Goal: Information Seeking & Learning: Learn about a topic

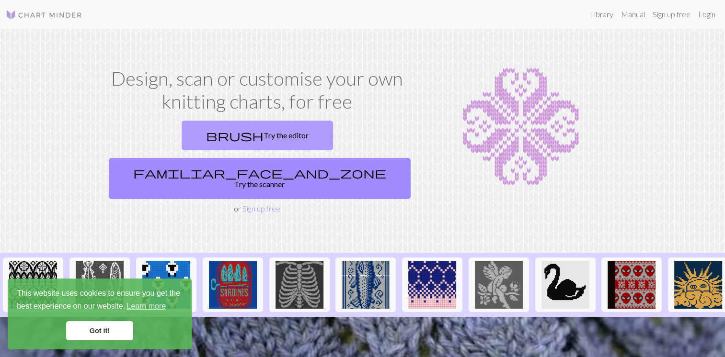
click at [197, 143] on link "brush Try the editor" at bounding box center [257, 136] width 151 height 30
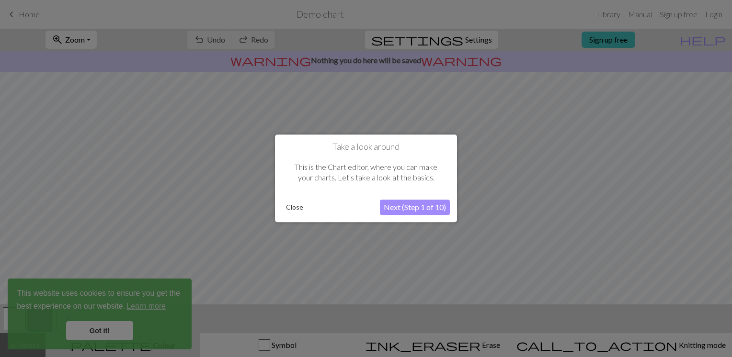
click at [402, 209] on button "Next (Step 1 of 10)" at bounding box center [415, 207] width 70 height 15
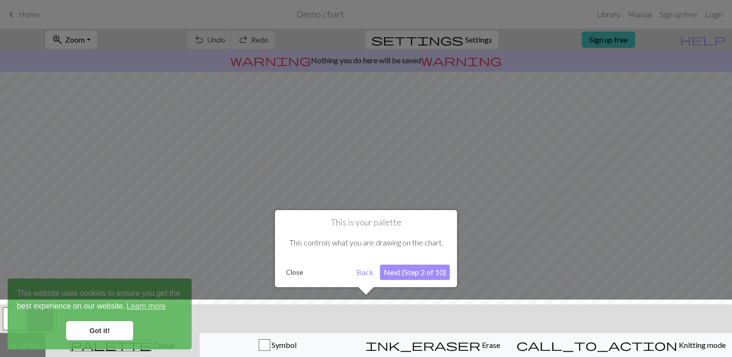
click at [297, 272] on button "Close" at bounding box center [294, 272] width 25 height 14
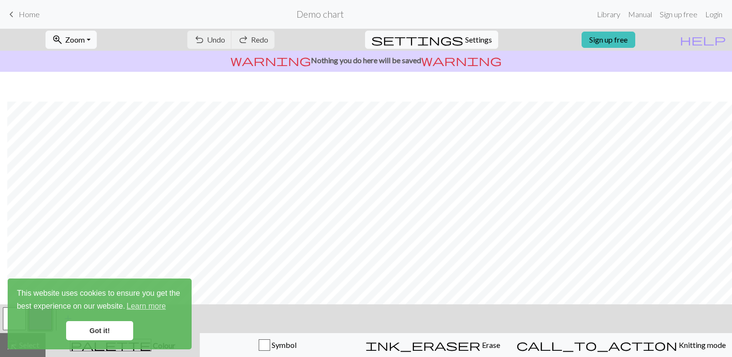
scroll to position [124, 7]
click at [90, 330] on link "Got it!" at bounding box center [99, 330] width 67 height 19
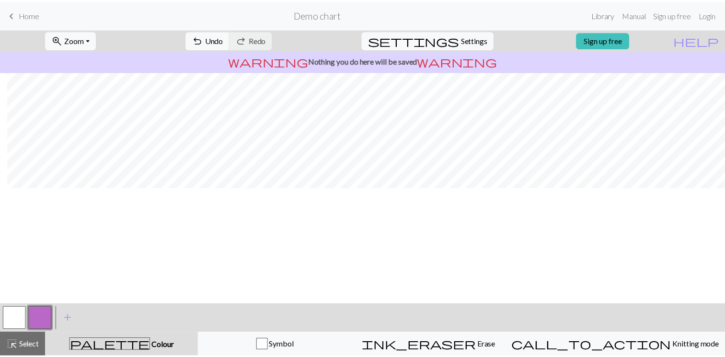
scroll to position [0, 7]
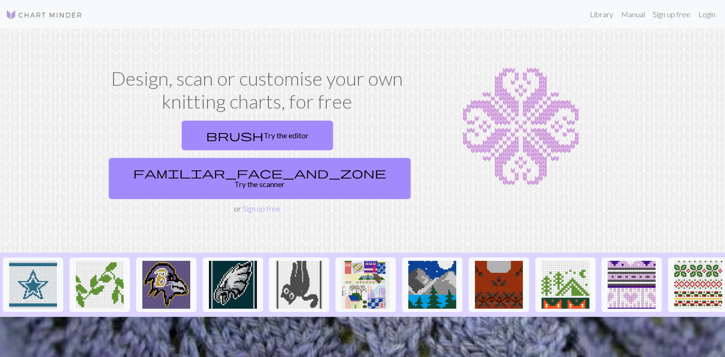
scroll to position [0, 933]
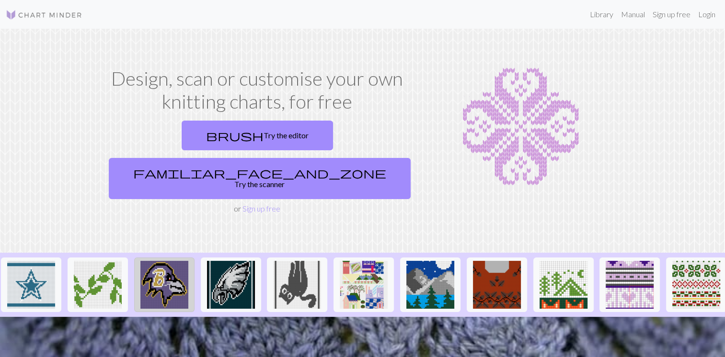
click at [158, 266] on img at bounding box center [164, 285] width 48 height 48
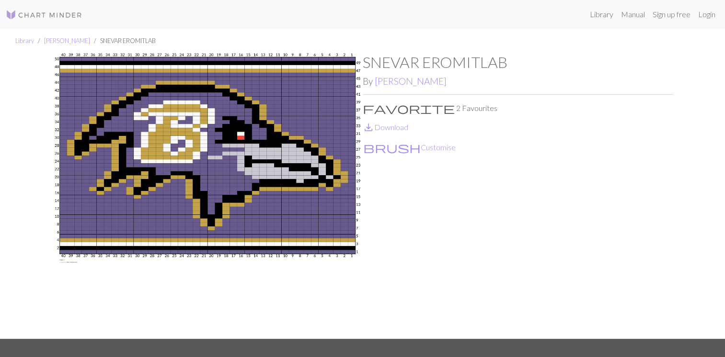
click at [165, 212] on img at bounding box center [207, 196] width 310 height 286
click at [240, 166] on img at bounding box center [207, 196] width 310 height 286
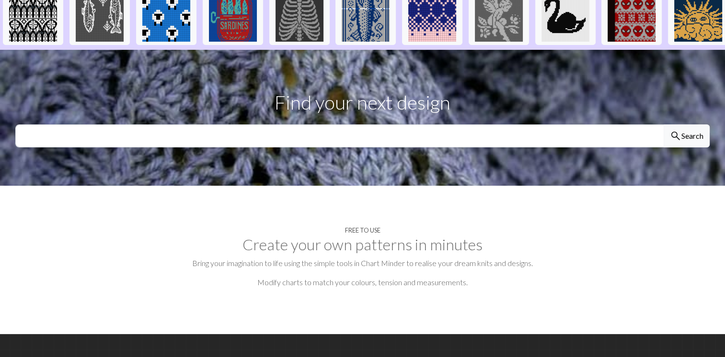
scroll to position [303, 0]
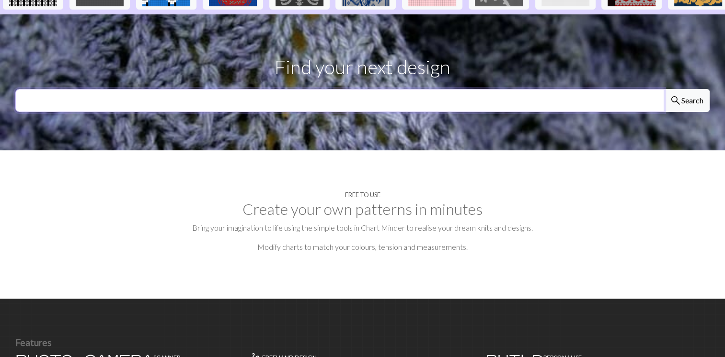
click at [245, 89] on input "text" at bounding box center [339, 100] width 649 height 23
type input "CARIBOU"
click at [663, 89] on button "search Search" at bounding box center [686, 100] width 46 height 23
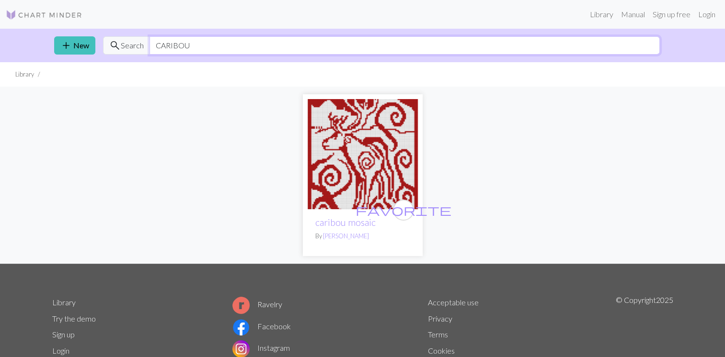
click at [209, 45] on input "CARIBOU" at bounding box center [404, 45] width 510 height 18
type input "C"
type input "MOOSE"
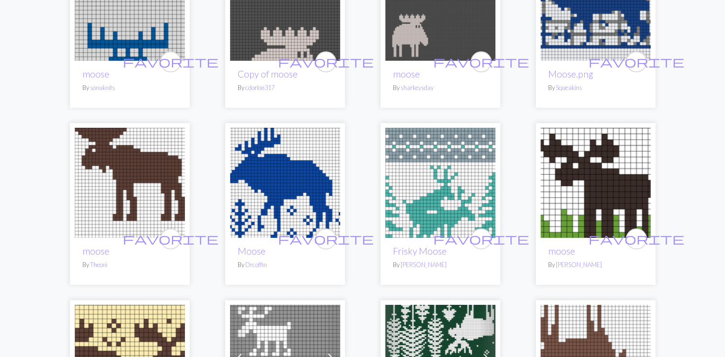
scroll to position [722, 0]
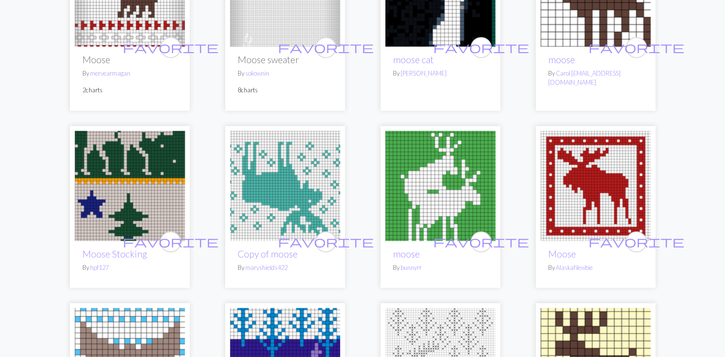
scroll to position [1491, 0]
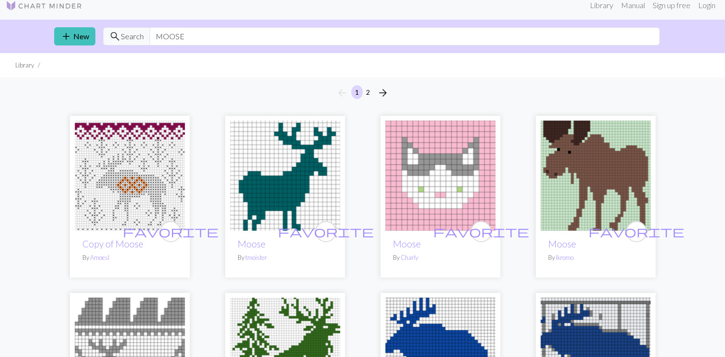
scroll to position [0, 0]
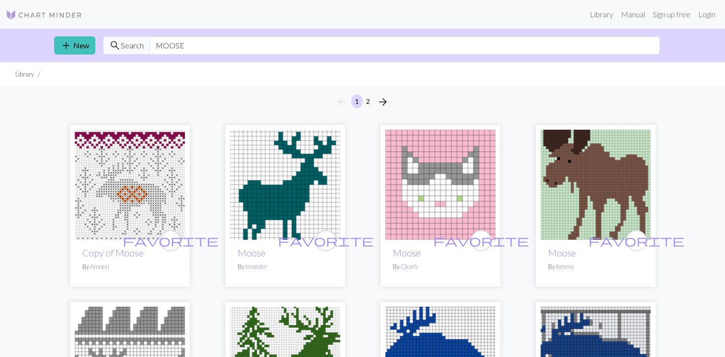
click at [120, 195] on img at bounding box center [130, 185] width 110 height 110
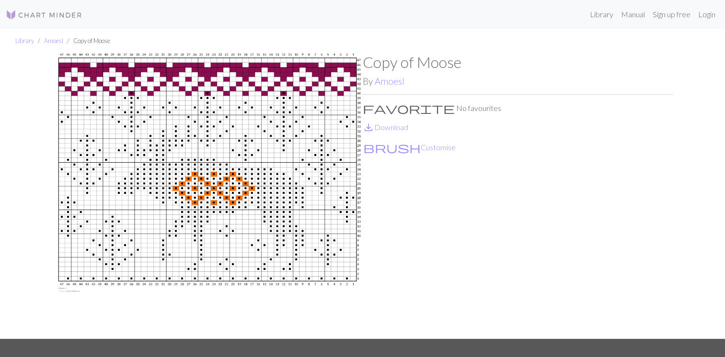
click at [213, 191] on img at bounding box center [207, 196] width 310 height 286
click at [232, 223] on img at bounding box center [207, 196] width 310 height 286
click at [292, 177] on img at bounding box center [207, 196] width 310 height 286
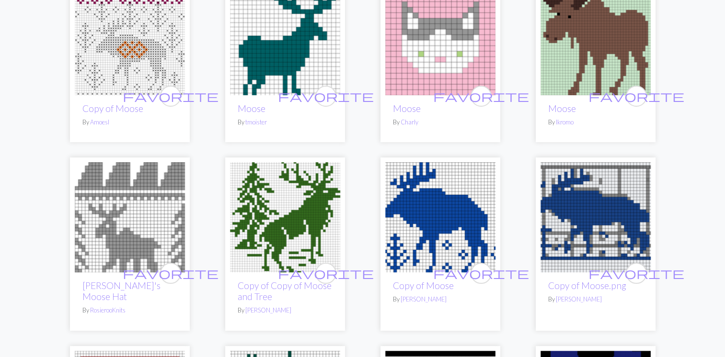
scroll to position [159, 0]
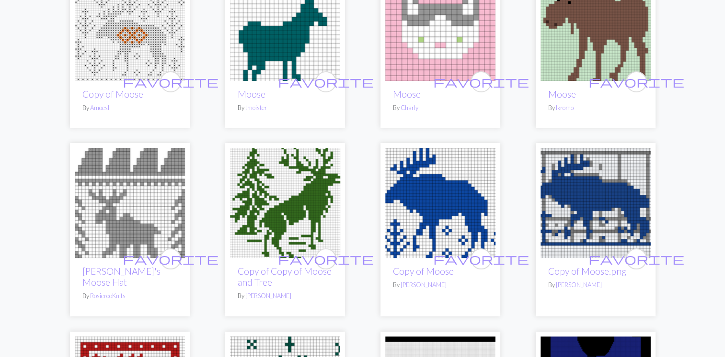
click at [296, 202] on img at bounding box center [285, 203] width 110 height 110
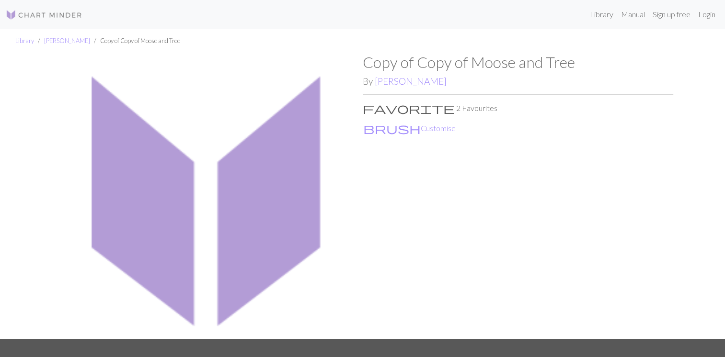
click at [296, 202] on img at bounding box center [207, 196] width 310 height 286
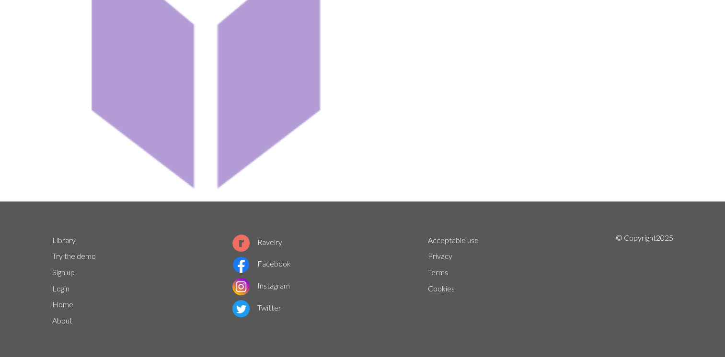
scroll to position [139, 0]
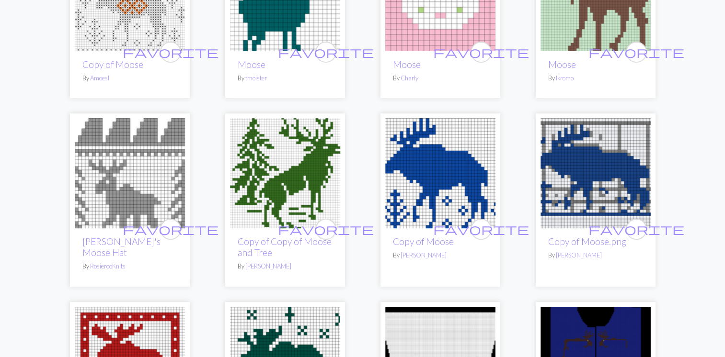
scroll to position [188, 0]
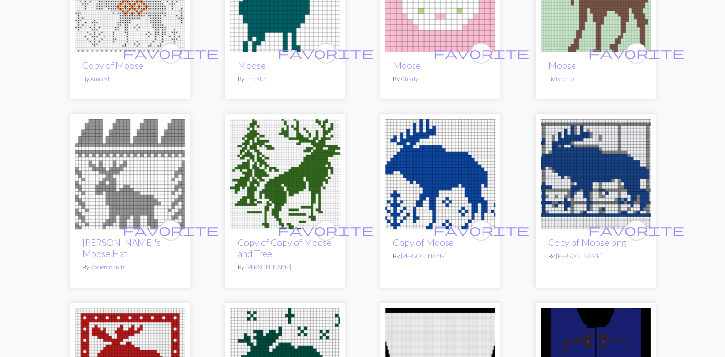
click at [442, 173] on img at bounding box center [440, 174] width 110 height 110
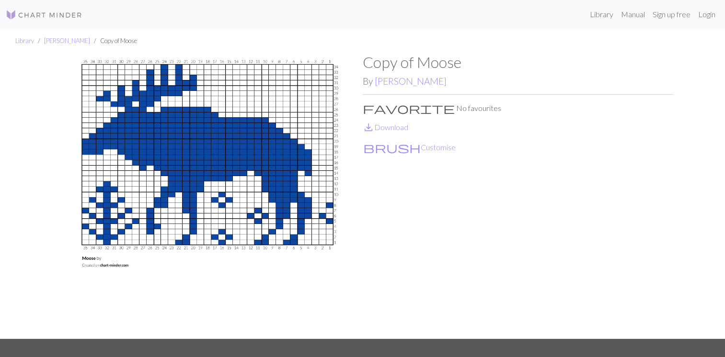
click at [245, 161] on img at bounding box center [207, 196] width 310 height 286
click at [29, 11] on img at bounding box center [44, 14] width 77 height 11
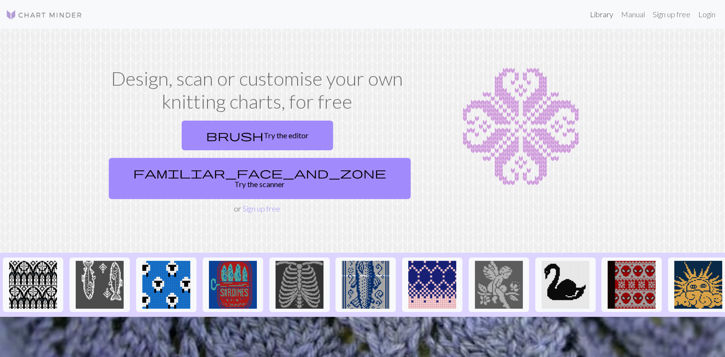
click at [607, 22] on link "Library" at bounding box center [601, 14] width 31 height 19
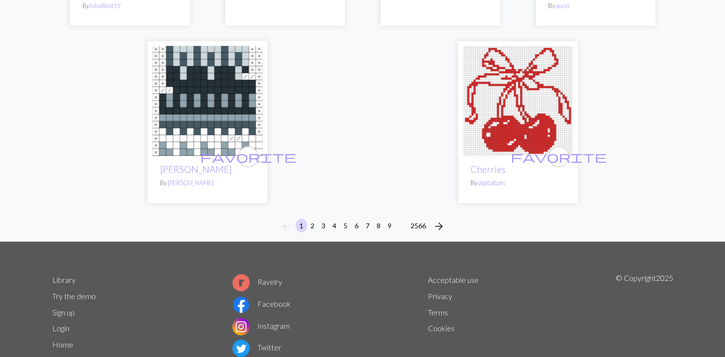
scroll to position [2471, 0]
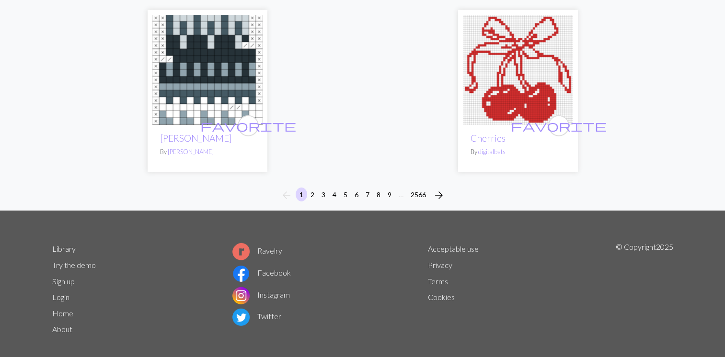
click at [77, 261] on link "Try the demo" at bounding box center [74, 265] width 44 height 9
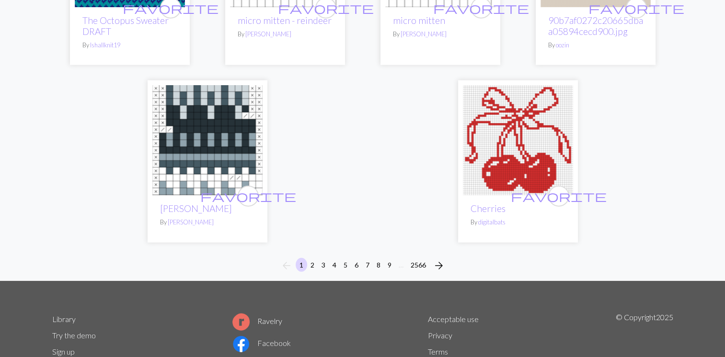
scroll to position [2471, 0]
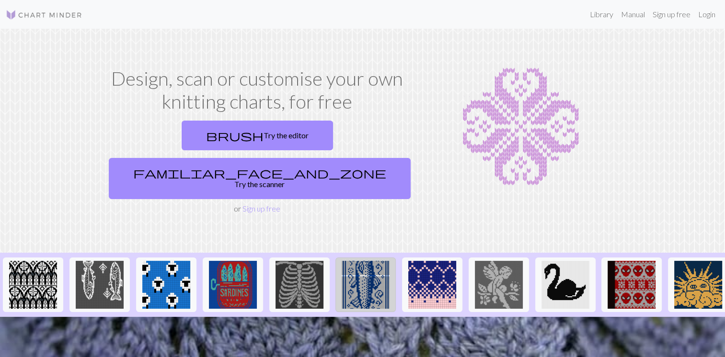
click at [356, 278] on img at bounding box center [366, 285] width 48 height 48
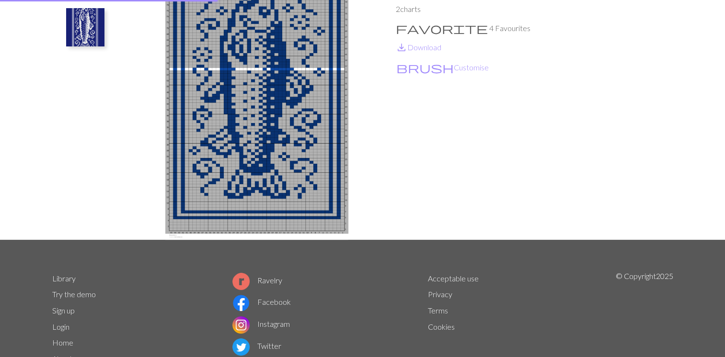
scroll to position [0, 0]
